Goal: Information Seeking & Learning: Learn about a topic

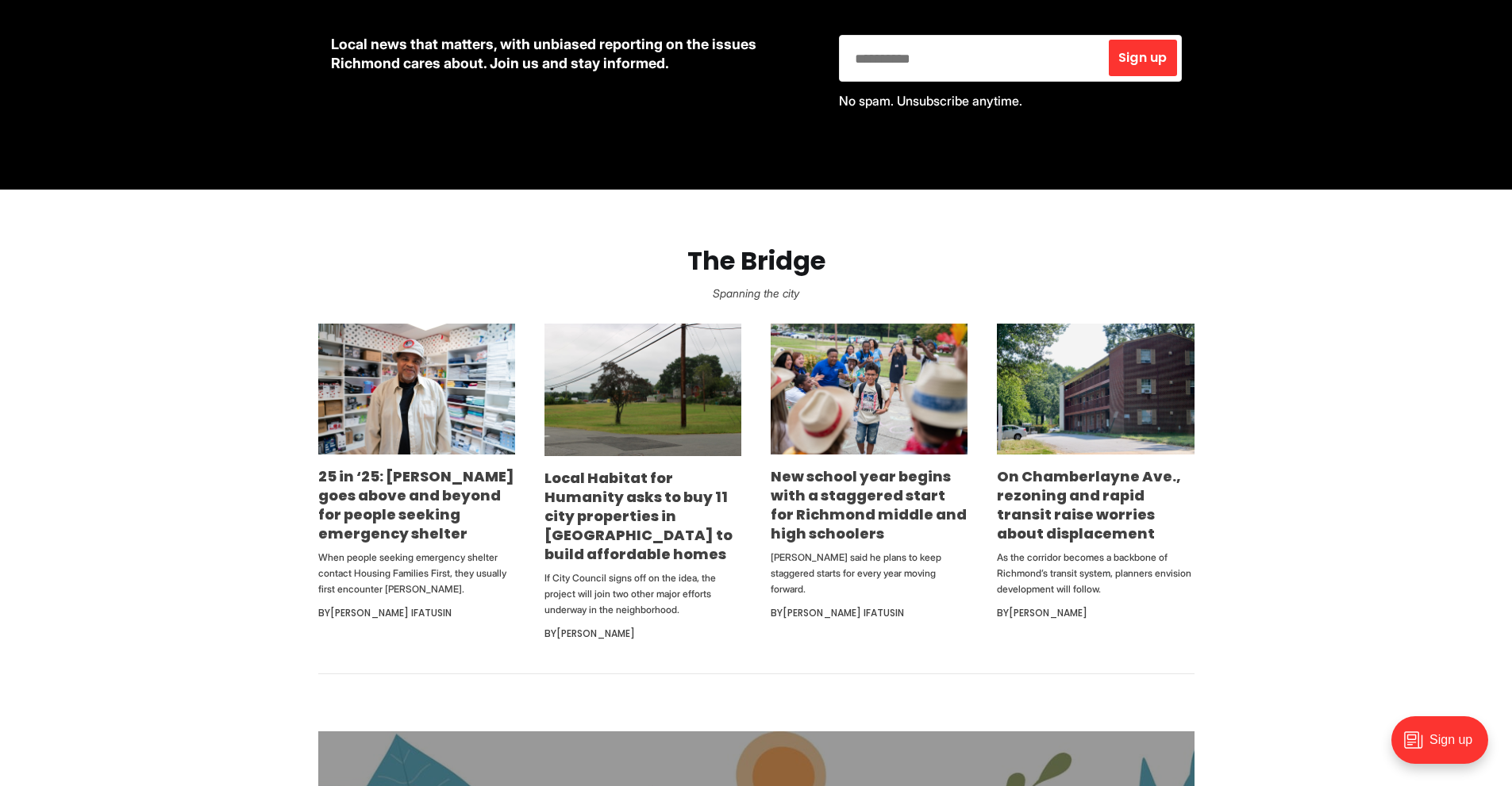
scroll to position [794, 0]
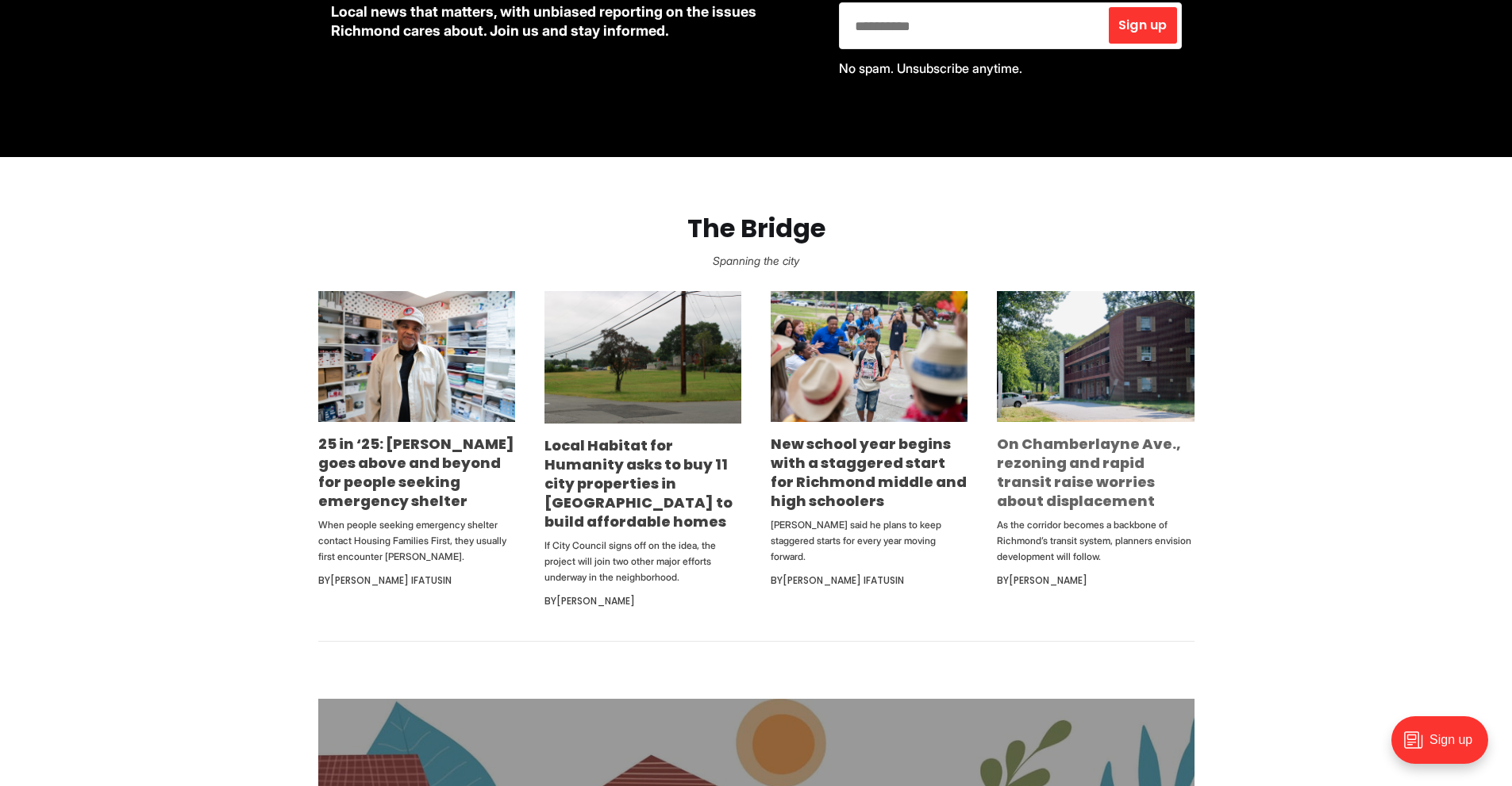
click at [1067, 473] on link "On Chamberlayne Ave., rezoning and rapid transit raise worries about displaceme…" at bounding box center [1088, 472] width 184 height 77
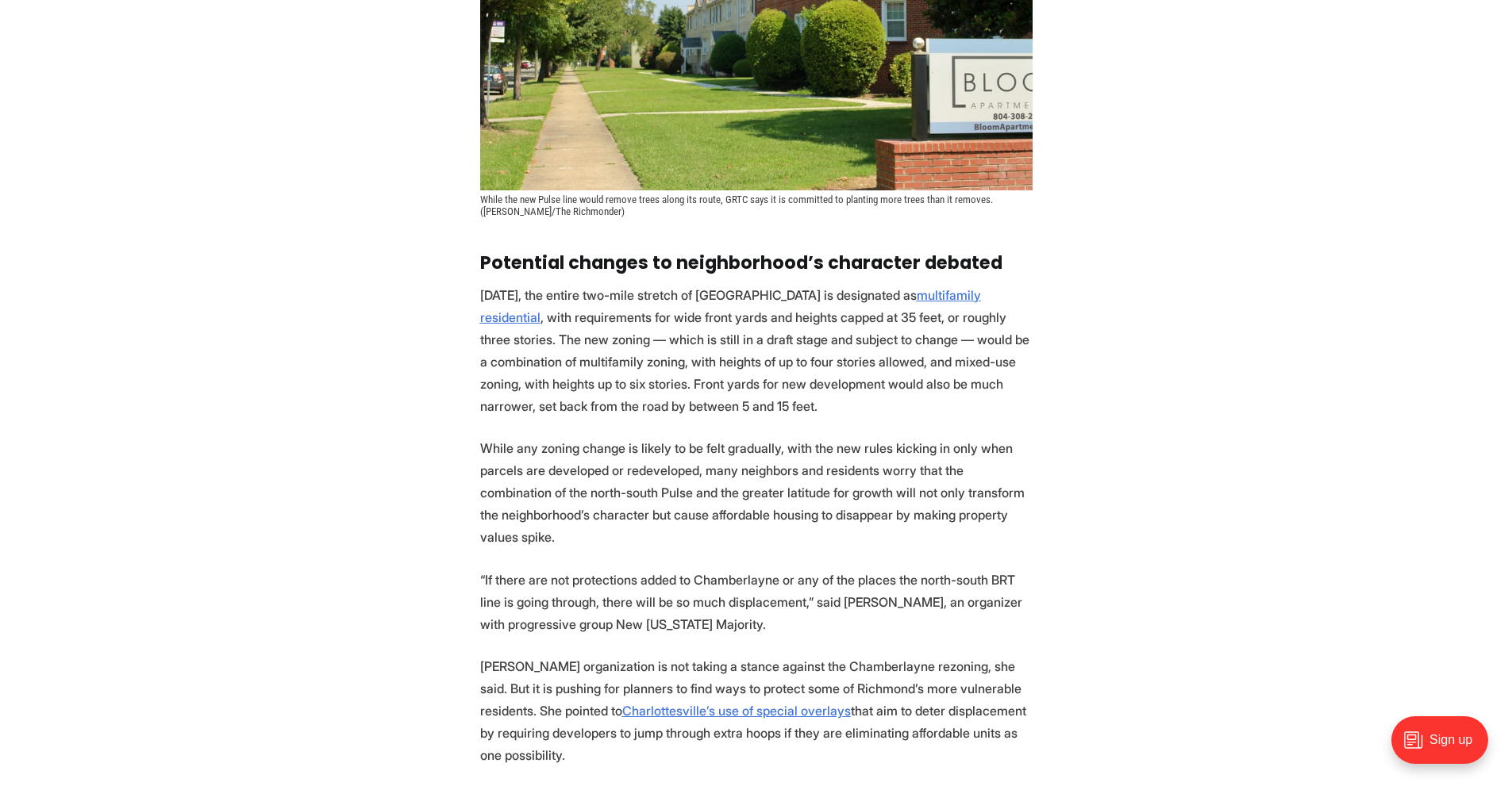
scroll to position [2777, 0]
